Goal: Task Accomplishment & Management: Manage account settings

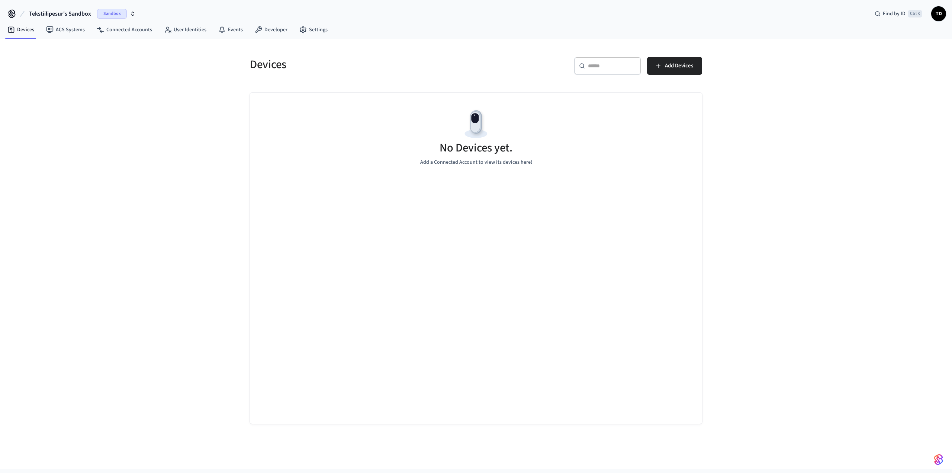
click at [939, 13] on span "TD" at bounding box center [938, 13] width 13 height 13
click at [849, 82] on button "Log Out" at bounding box center [886, 87] width 115 height 12
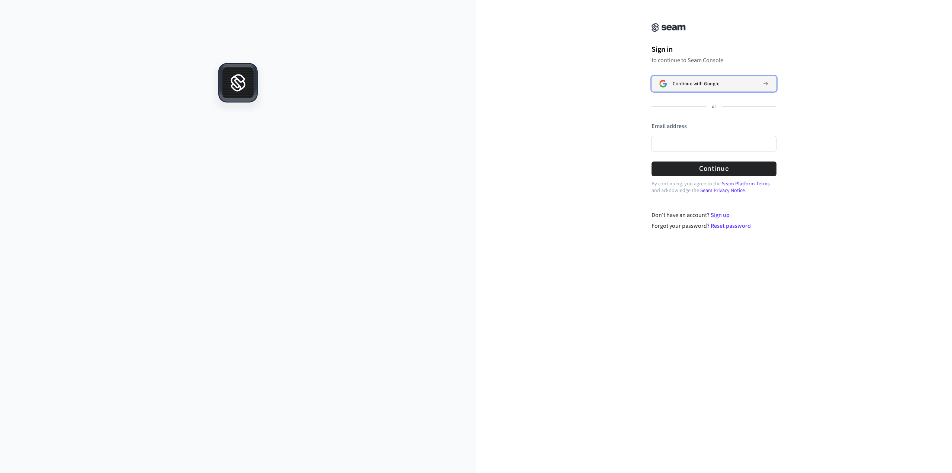
click at [747, 84] on div "Continue with Google" at bounding box center [715, 84] width 84 height 6
